Goal: Transaction & Acquisition: Purchase product/service

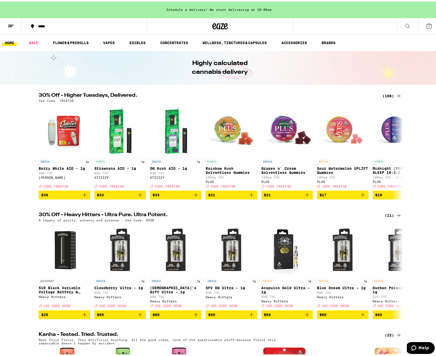
click at [232, 92] on h2 "30% Off - Higher Tuesdays, Delivered." at bounding box center [208, 94] width 338 height 6
click at [398, 151] on icon at bounding box center [398, 150] width 6 height 6
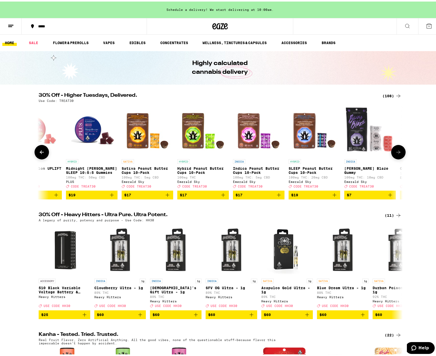
click at [397, 151] on icon at bounding box center [398, 150] width 6 height 6
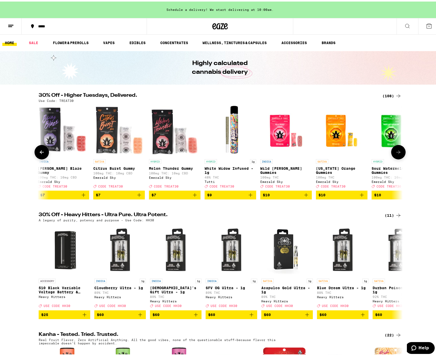
click at [397, 151] on icon at bounding box center [398, 150] width 6 height 6
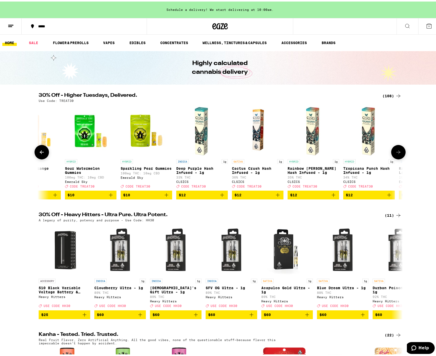
click at [397, 151] on icon at bounding box center [398, 150] width 6 height 6
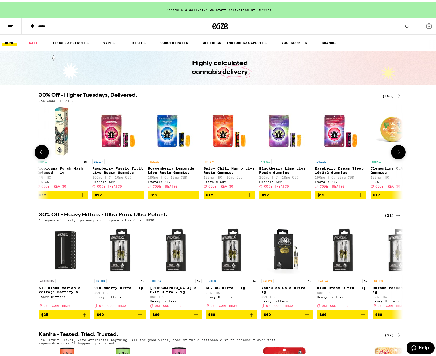
click at [397, 151] on icon at bounding box center [398, 150] width 6 height 6
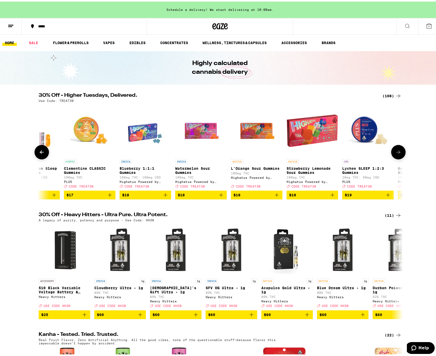
click at [397, 151] on icon at bounding box center [398, 150] width 6 height 6
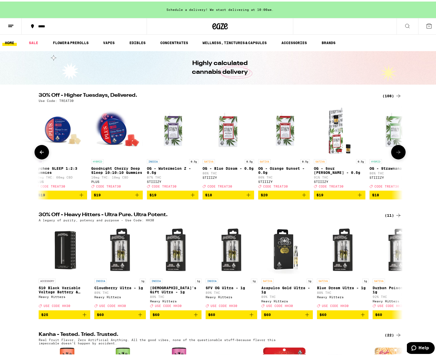
click at [397, 151] on icon at bounding box center [398, 150] width 6 height 6
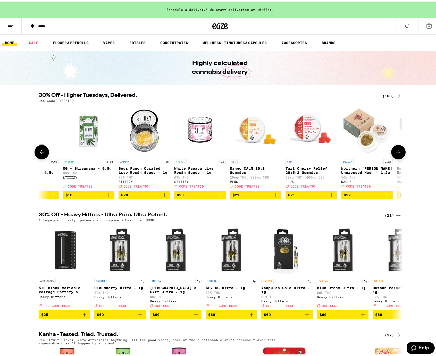
click at [397, 151] on icon at bounding box center [398, 150] width 6 height 6
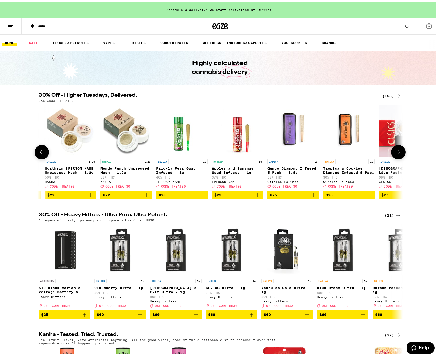
scroll to position [0, 2453]
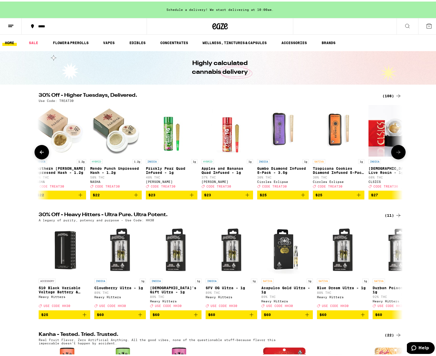
click at [397, 151] on icon at bounding box center [398, 150] width 6 height 6
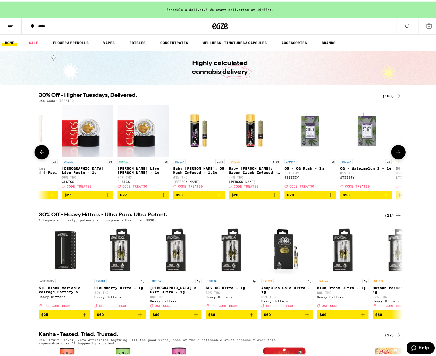
click at [397, 151] on icon at bounding box center [398, 150] width 6 height 6
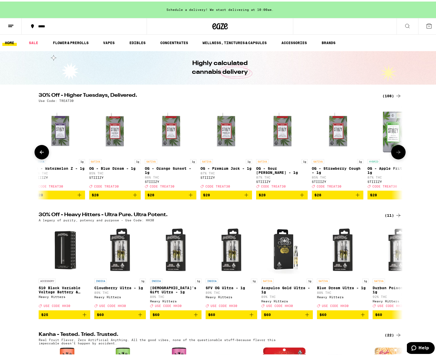
click at [397, 151] on icon at bounding box center [398, 150] width 6 height 6
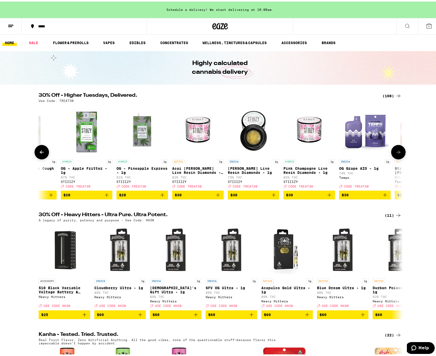
click at [397, 151] on icon at bounding box center [398, 150] width 6 height 6
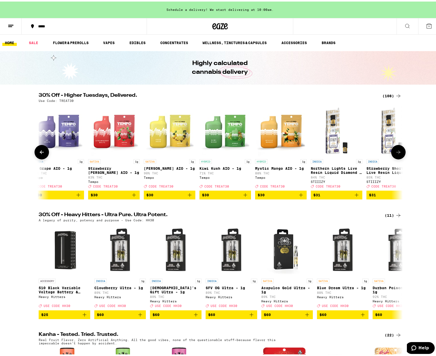
click at [397, 151] on icon at bounding box center [398, 150] width 6 height 6
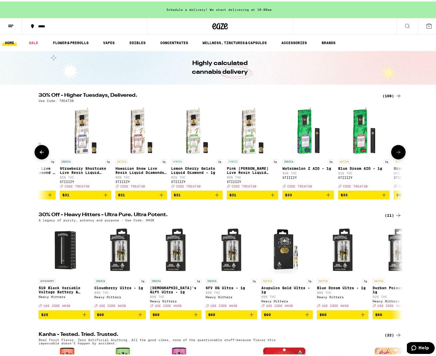
click at [397, 151] on icon at bounding box center [398, 150] width 6 height 6
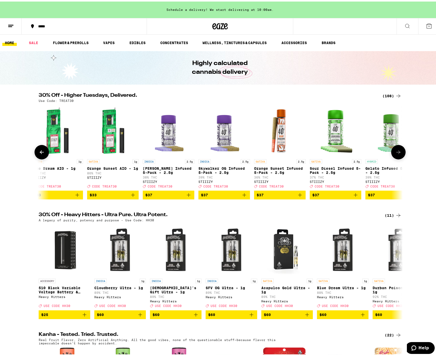
click at [397, 151] on icon at bounding box center [398, 150] width 6 height 6
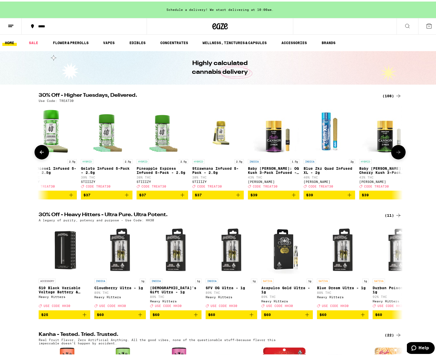
scroll to position [0, 4599]
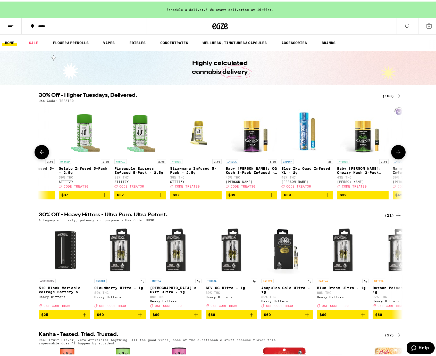
click at [397, 151] on icon at bounding box center [398, 150] width 6 height 6
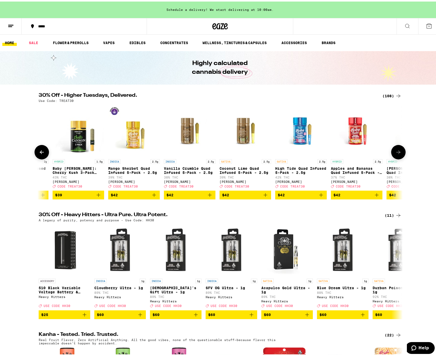
scroll to position [0, 4906]
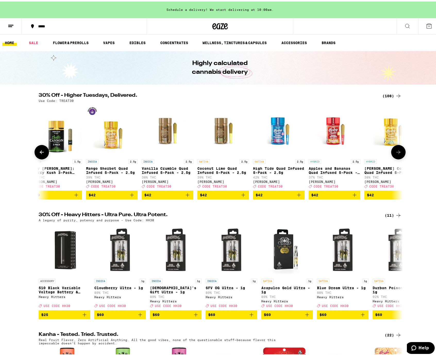
click at [397, 151] on icon at bounding box center [398, 150] width 6 height 6
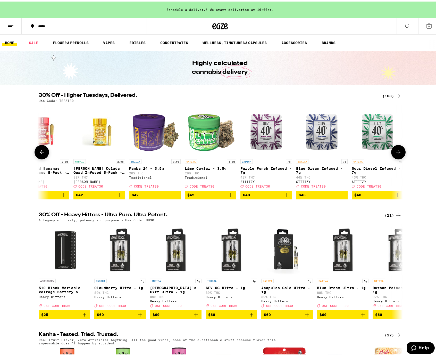
scroll to position [0, 5213]
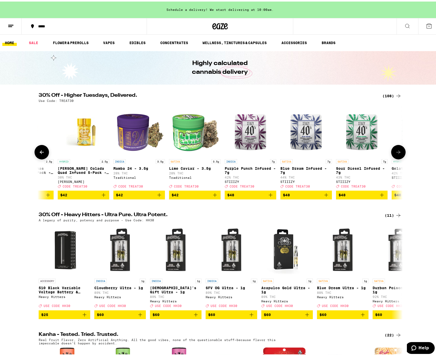
click at [397, 151] on icon at bounding box center [398, 150] width 6 height 6
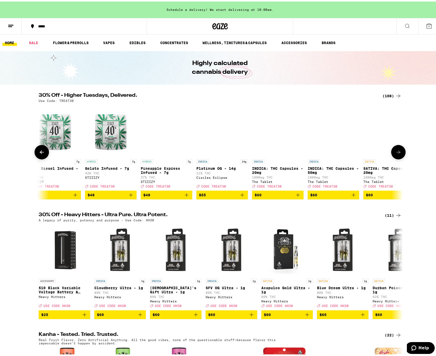
click at [397, 151] on icon at bounding box center [398, 150] width 6 height 6
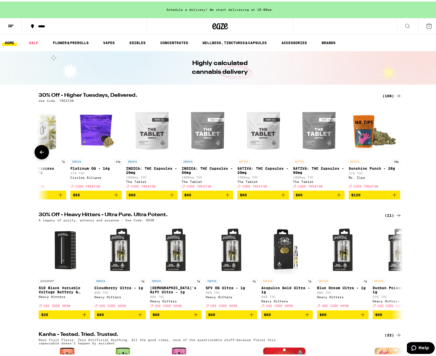
scroll to position [0, 5648]
